Goal: Navigation & Orientation: Understand site structure

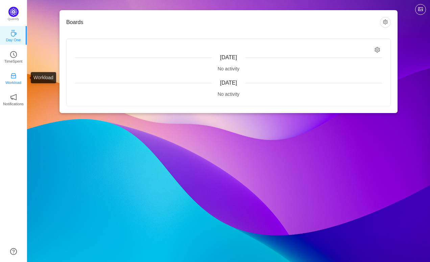
click at [12, 75] on icon "icon: inbox" at bounding box center [13, 75] width 7 height 7
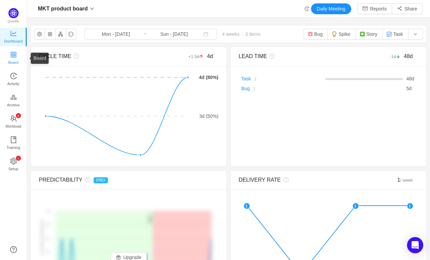
click at [10, 62] on span "Board" at bounding box center [13, 63] width 10 height 14
click at [19, 120] on span "Workload" at bounding box center [13, 127] width 16 height 14
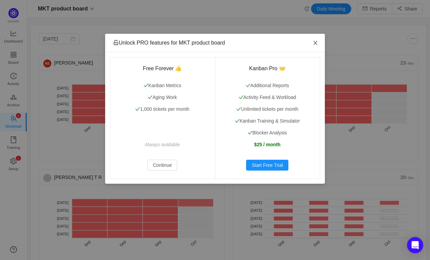
click at [316, 42] on icon "icon: close" at bounding box center [315, 42] width 5 height 5
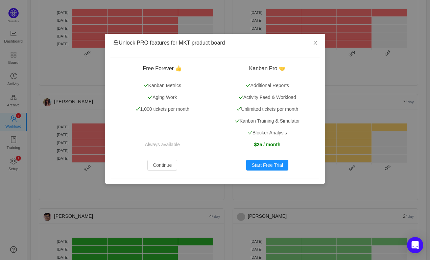
scroll to position [315, 0]
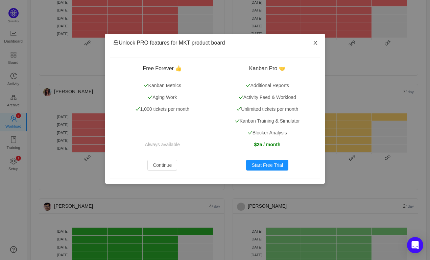
click at [316, 42] on icon "icon: close" at bounding box center [315, 42] width 5 height 5
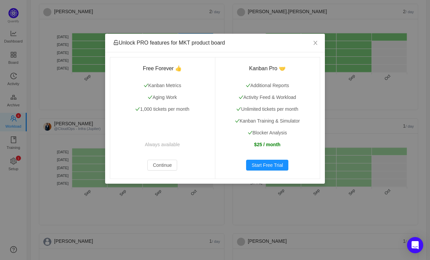
scroll to position [624, 0]
click at [317, 43] on icon "icon: close" at bounding box center [315, 42] width 5 height 5
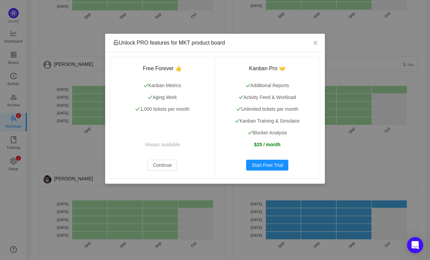
scroll to position [799, 0]
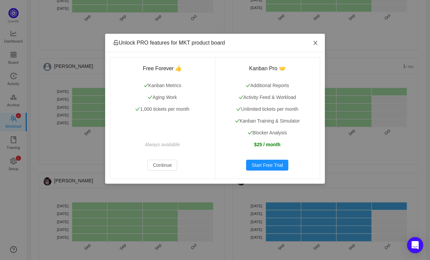
click at [314, 45] on icon "icon: close" at bounding box center [315, 43] width 4 height 4
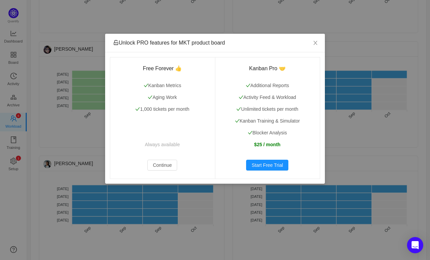
scroll to position [912, 0]
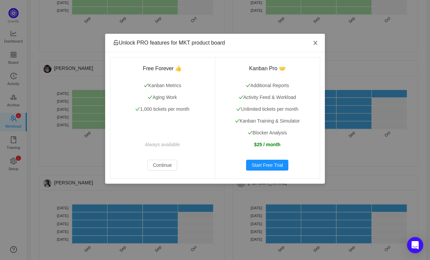
click at [314, 46] on span "Close" at bounding box center [315, 43] width 19 height 19
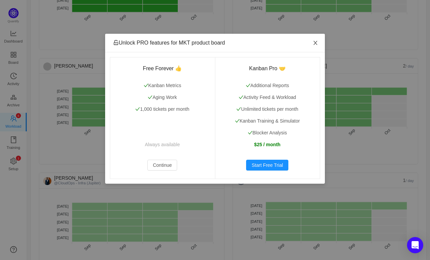
scroll to position [569, 0]
click at [313, 41] on icon "icon: close" at bounding box center [315, 42] width 5 height 5
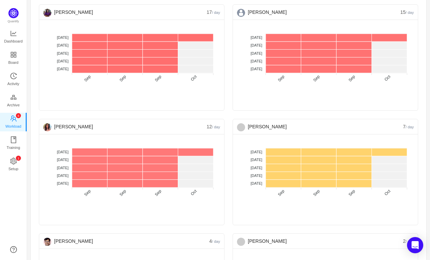
scroll to position [273, 0]
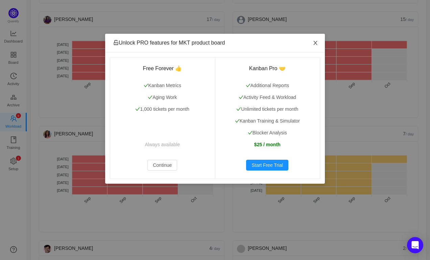
click at [316, 42] on icon "icon: close" at bounding box center [315, 42] width 5 height 5
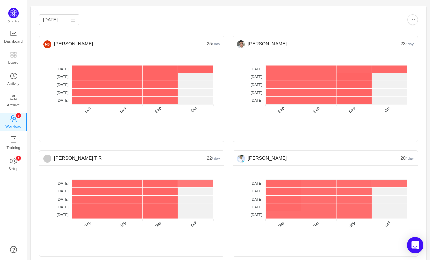
scroll to position [0, 0]
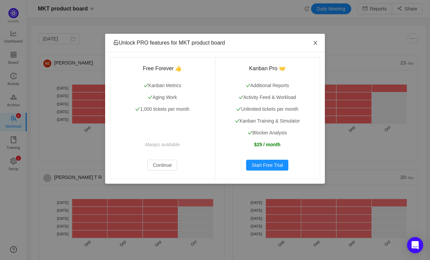
click at [316, 42] on icon "icon: close" at bounding box center [315, 42] width 5 height 5
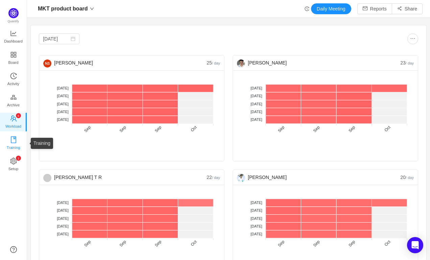
click at [17, 140] on icon "icon: book" at bounding box center [13, 140] width 7 height 7
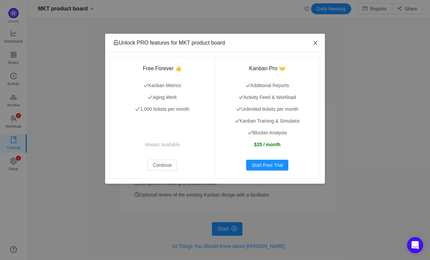
click at [315, 41] on icon "icon: close" at bounding box center [315, 42] width 5 height 5
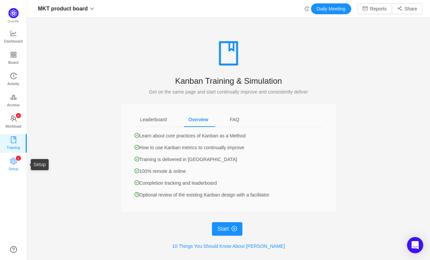
click at [8, 169] on span "Setup" at bounding box center [13, 169] width 10 height 14
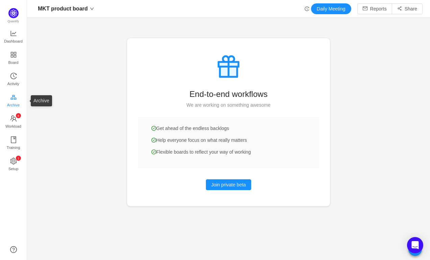
click at [11, 96] on icon "icon: gold" at bounding box center [13, 97] width 7 height 7
